Goal: Task Accomplishment & Management: Use online tool/utility

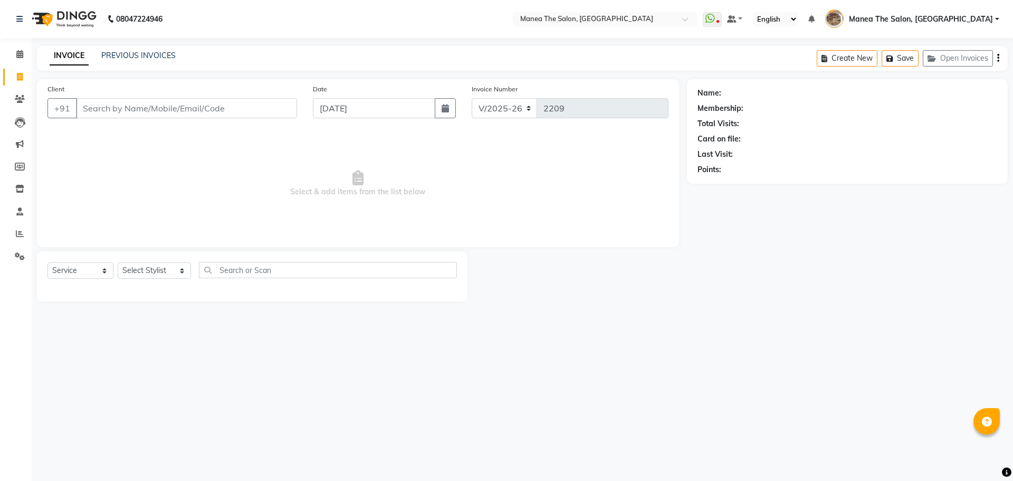
select select "7287"
select select "service"
click at [135, 53] on link "PREVIOUS INVOICES" at bounding box center [138, 55] width 74 height 9
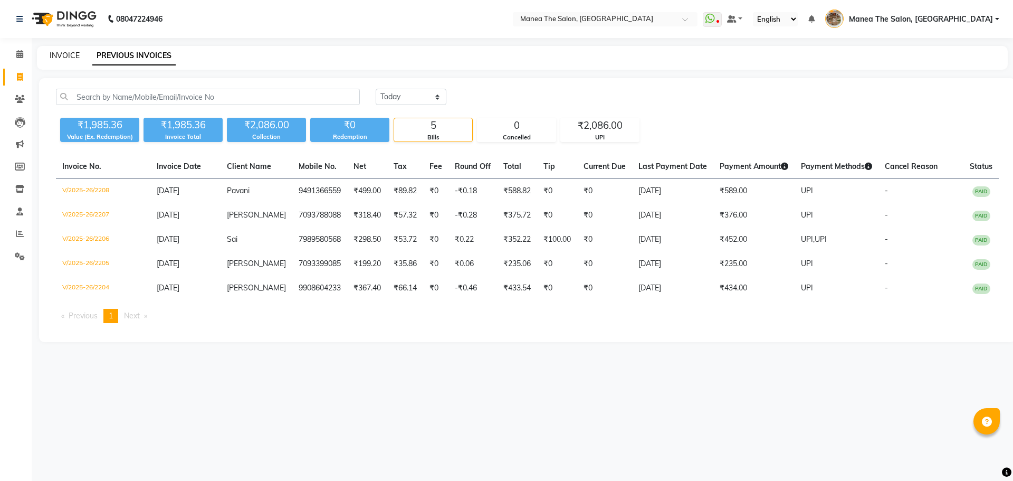
click at [62, 56] on link "INVOICE" at bounding box center [65, 55] width 30 height 9
select select "service"
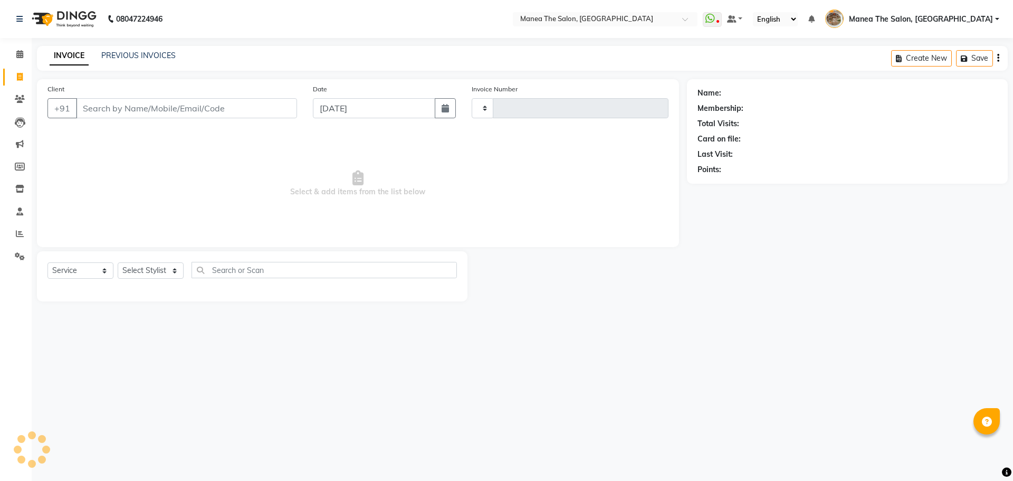
type input "2209"
select select "7287"
